Goal: Transaction & Acquisition: Purchase product/service

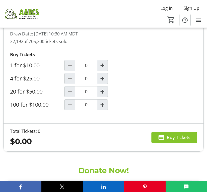
scroll to position [606, 0]
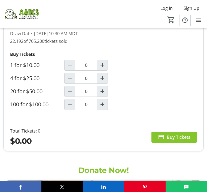
click at [106, 80] on mat-icon "Increment by one" at bounding box center [102, 78] width 7 height 7
type input "1"
click at [172, 138] on span "Buy Tickets" at bounding box center [178, 137] width 24 height 7
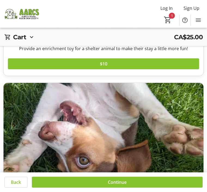
scroll to position [327, 0]
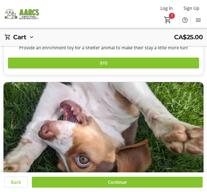
click at [107, 188] on span at bounding box center [117, 181] width 171 height 13
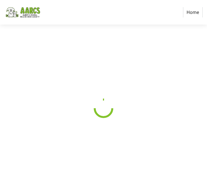
select select "CA"
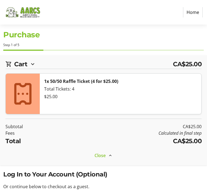
scroll to position [0, 0]
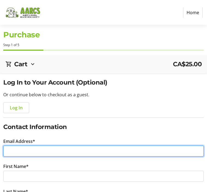
click at [66, 152] on input "Email Address*" at bounding box center [103, 150] width 200 height 11
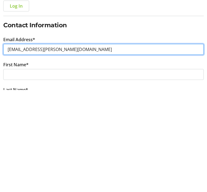
type input "[EMAIL_ADDRESS][PERSON_NAME][DOMAIN_NAME]"
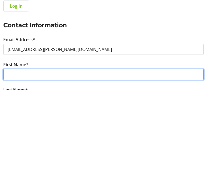
click at [60, 171] on input "First Name*" at bounding box center [103, 176] width 200 height 11
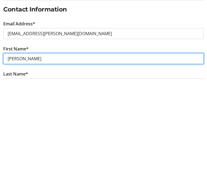
scroll to position [8, 0]
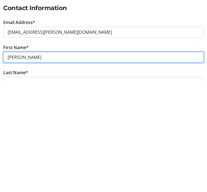
type input "[PERSON_NAME]"
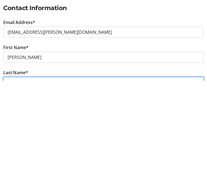
click at [43, 188] on input "Last Name*" at bounding box center [103, 193] width 200 height 11
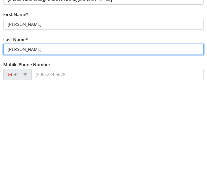
type input "[PERSON_NAME]"
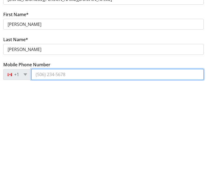
click at [76, 180] on input "Mobile Phone Number" at bounding box center [117, 185] width 172 height 11
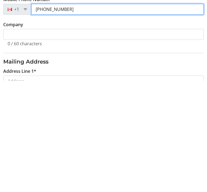
scroll to position [109, 0]
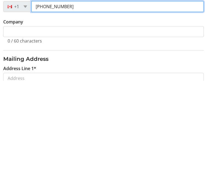
type input "[PHONE_NUMBER]"
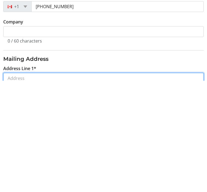
click at [25, 184] on input "Address Line 1*" at bounding box center [103, 189] width 200 height 11
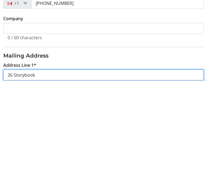
scroll to position [113, 0]
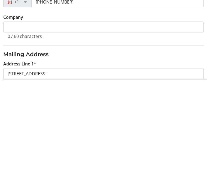
type input "26 Storybook [GEOGRAPHIC_DATA]"
type input "[GEOGRAPHIC_DATA]"
select select "AB"
type input "T3G 1Y4"
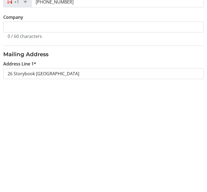
scroll to position [162, 0]
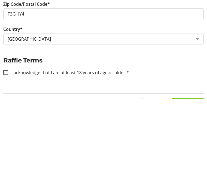
click at [8, 159] on div at bounding box center [5, 165] width 13 height 13
checkbox input "true"
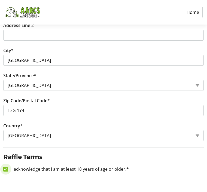
scroll to position [287, 0]
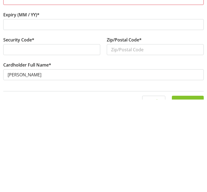
scroll to position [44, 0]
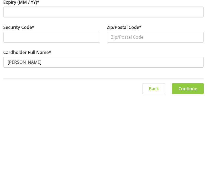
click at [187, 178] on span "Continue" at bounding box center [187, 181] width 19 height 7
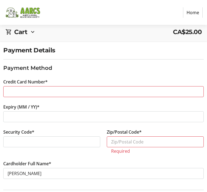
scroll to position [32, 0]
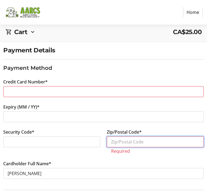
click at [120, 142] on input "Zip/Postal Code*" at bounding box center [155, 141] width 97 height 11
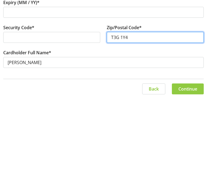
type input "T3G 1Y4"
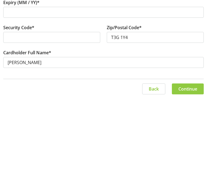
click at [182, 178] on span "Continue" at bounding box center [187, 181] width 19 height 7
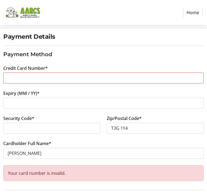
scroll to position [46, 0]
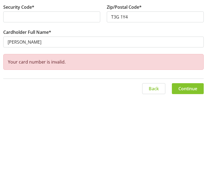
click at [185, 178] on span "Continue" at bounding box center [187, 181] width 19 height 7
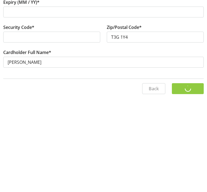
scroll to position [26, 0]
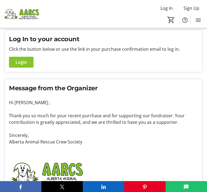
scroll to position [141, 0]
